Goal: Find specific page/section: Find specific page/section

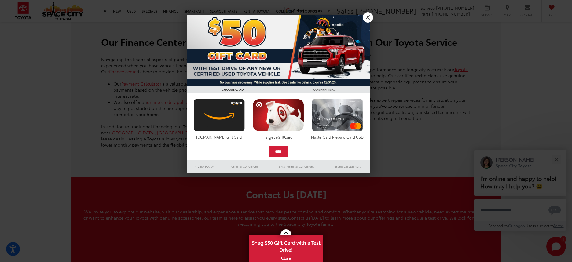
scroll to position [1584, 0]
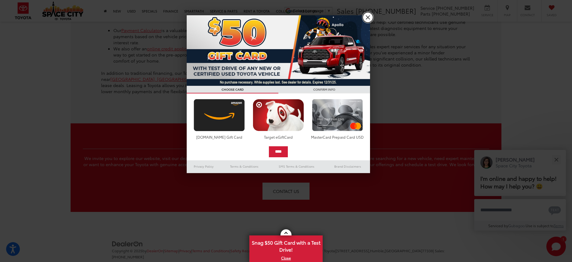
click at [366, 15] on link "X" at bounding box center [367, 17] width 10 height 10
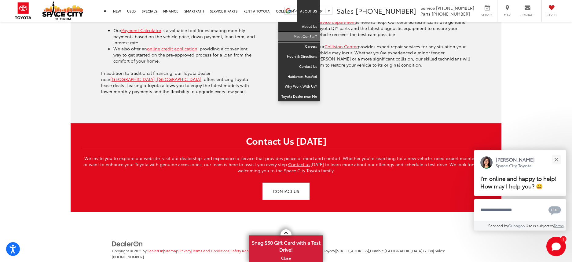
click at [304, 38] on link "Meet Our Staff" at bounding box center [299, 37] width 42 height 10
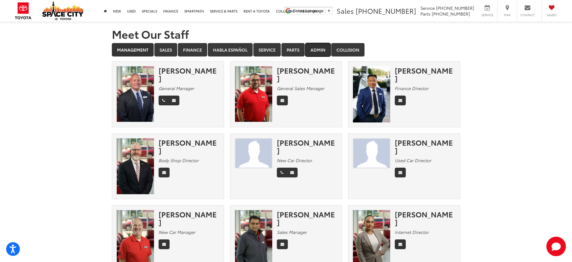
click at [310, 52] on link "Admin" at bounding box center [317, 49] width 25 height 13
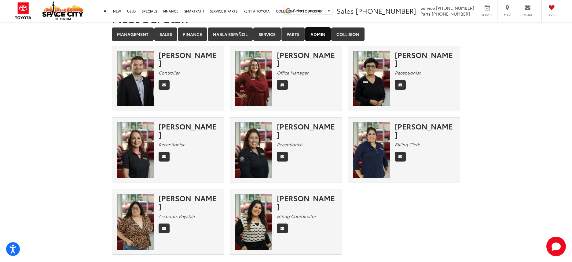
scroll to position [5, 0]
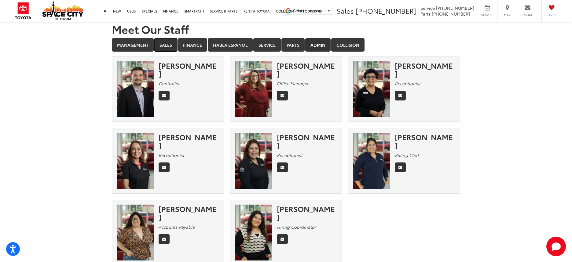
click at [170, 47] on link "Sales" at bounding box center [165, 44] width 23 height 13
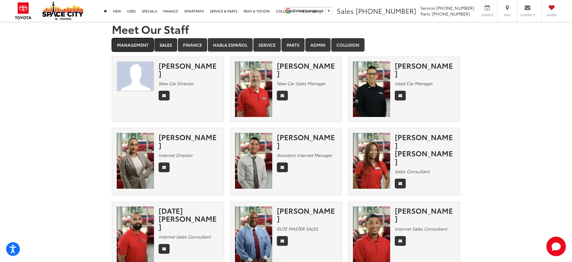
click at [136, 48] on link "Management" at bounding box center [133, 44] width 42 height 13
